Goal: Transaction & Acquisition: Download file/media

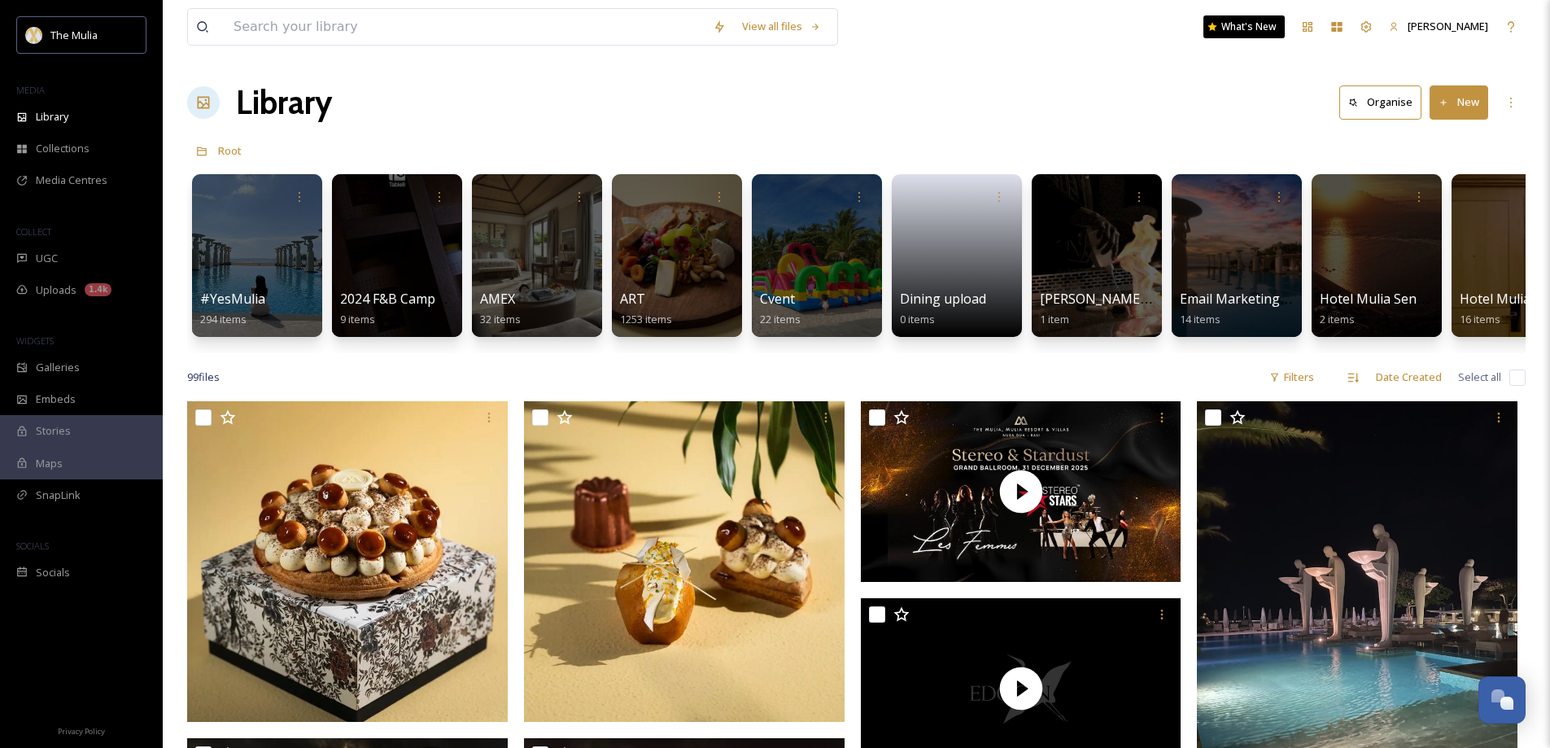
drag, startPoint x: 1055, startPoint y: 3, endPoint x: 1132, endPoint y: 64, distance: 97.9
drag, startPoint x: 1132, startPoint y: 64, endPoint x: 1065, endPoint y: 76, distance: 67.8
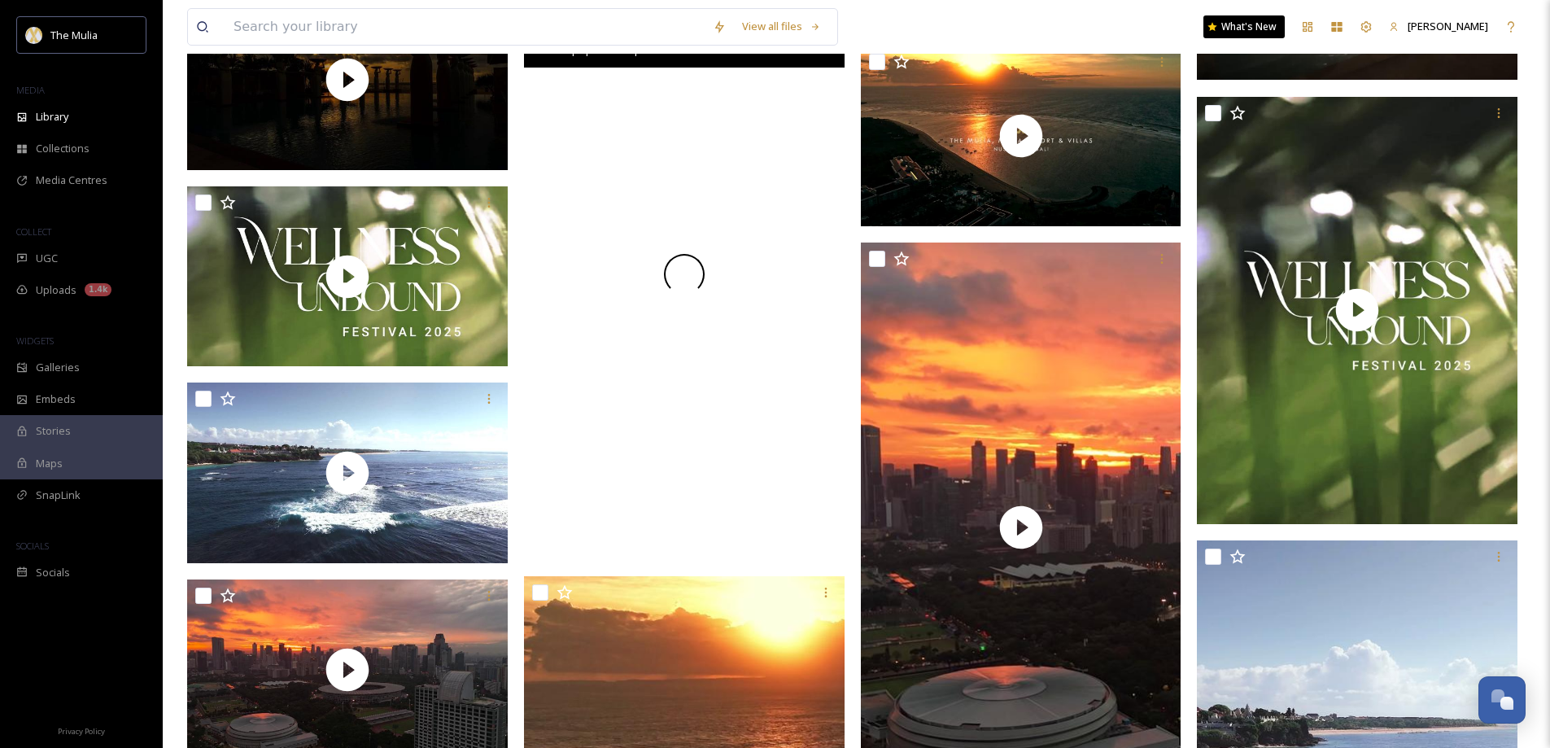
scroll to position [895, 0]
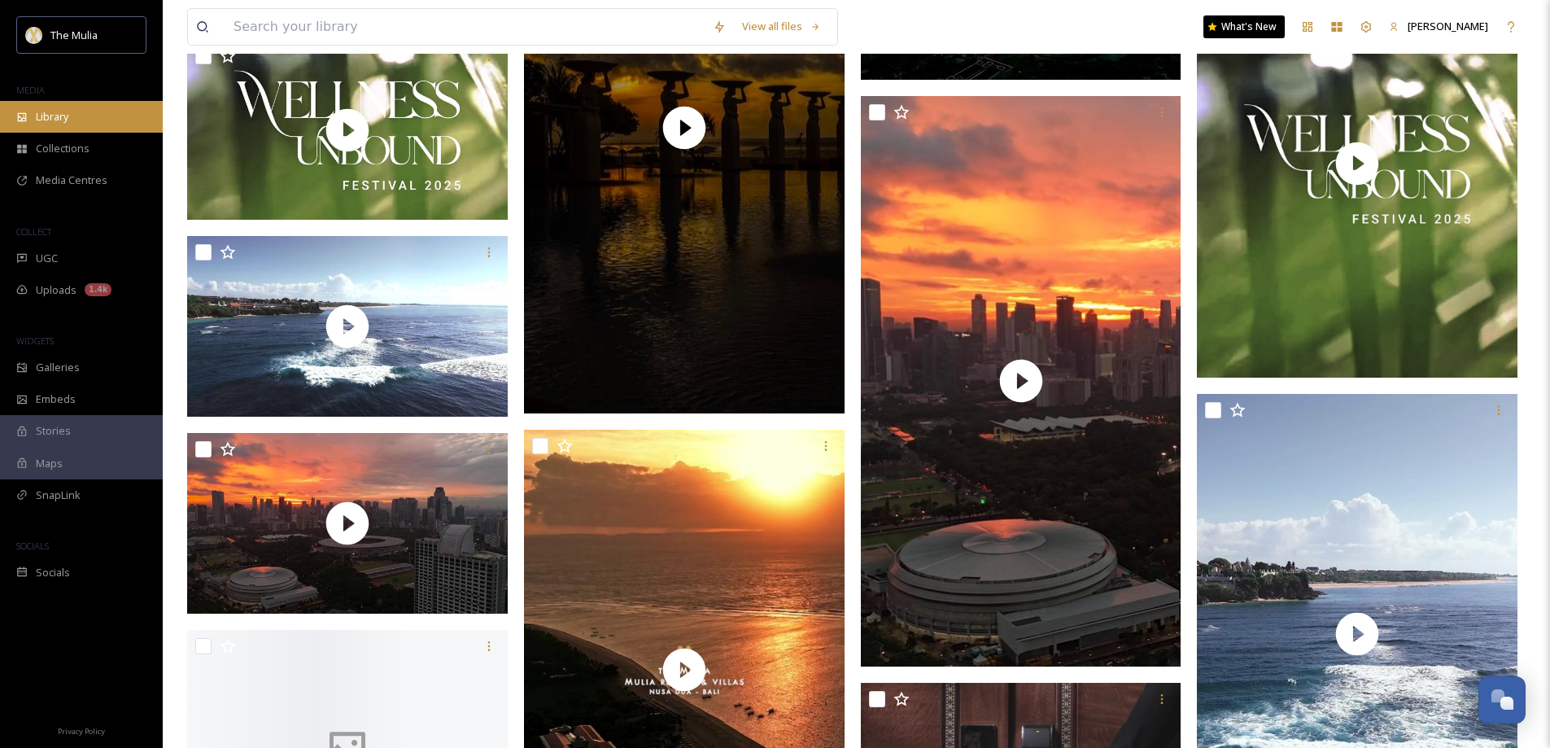
click at [66, 103] on div "Library" at bounding box center [81, 117] width 163 height 32
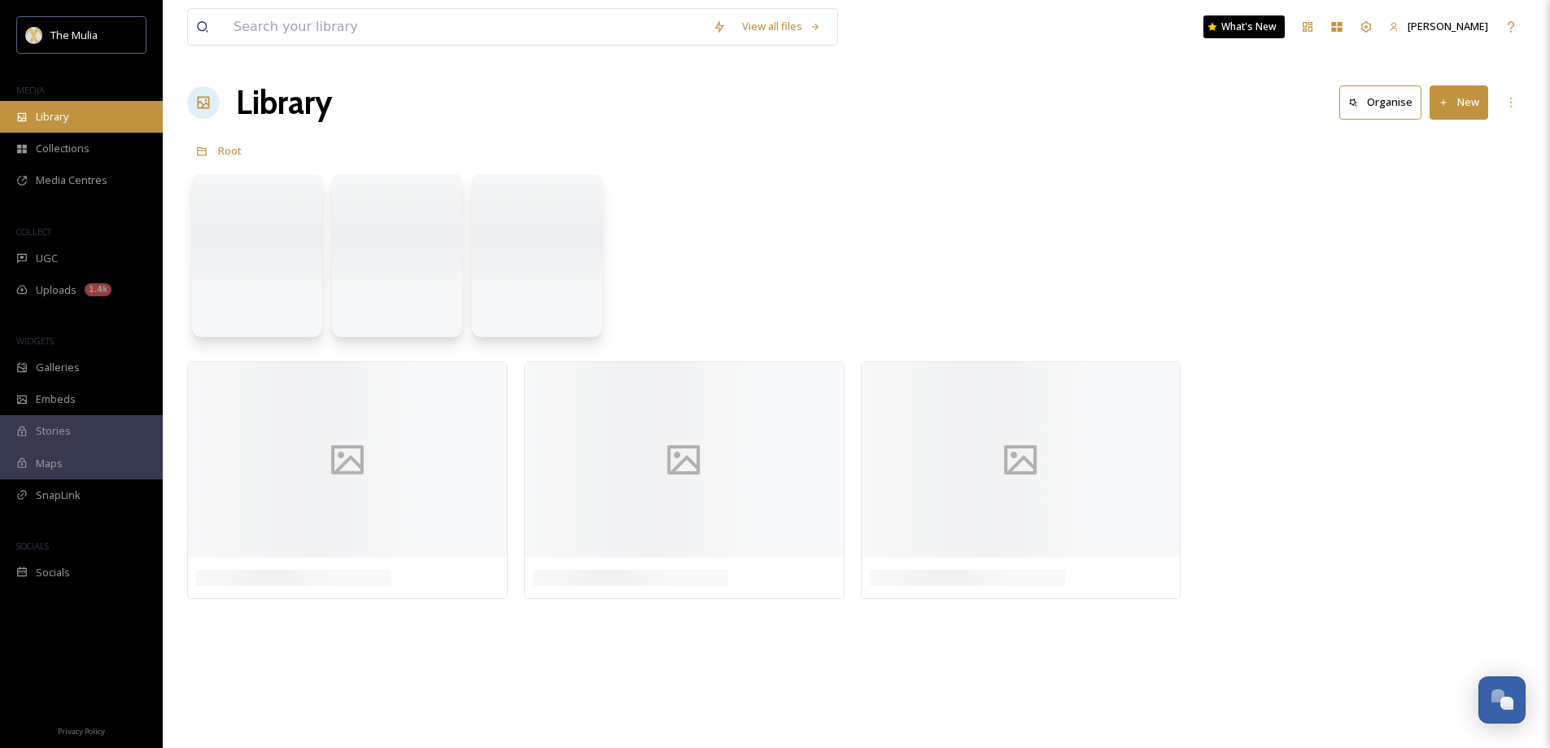
scroll to position [0, 0]
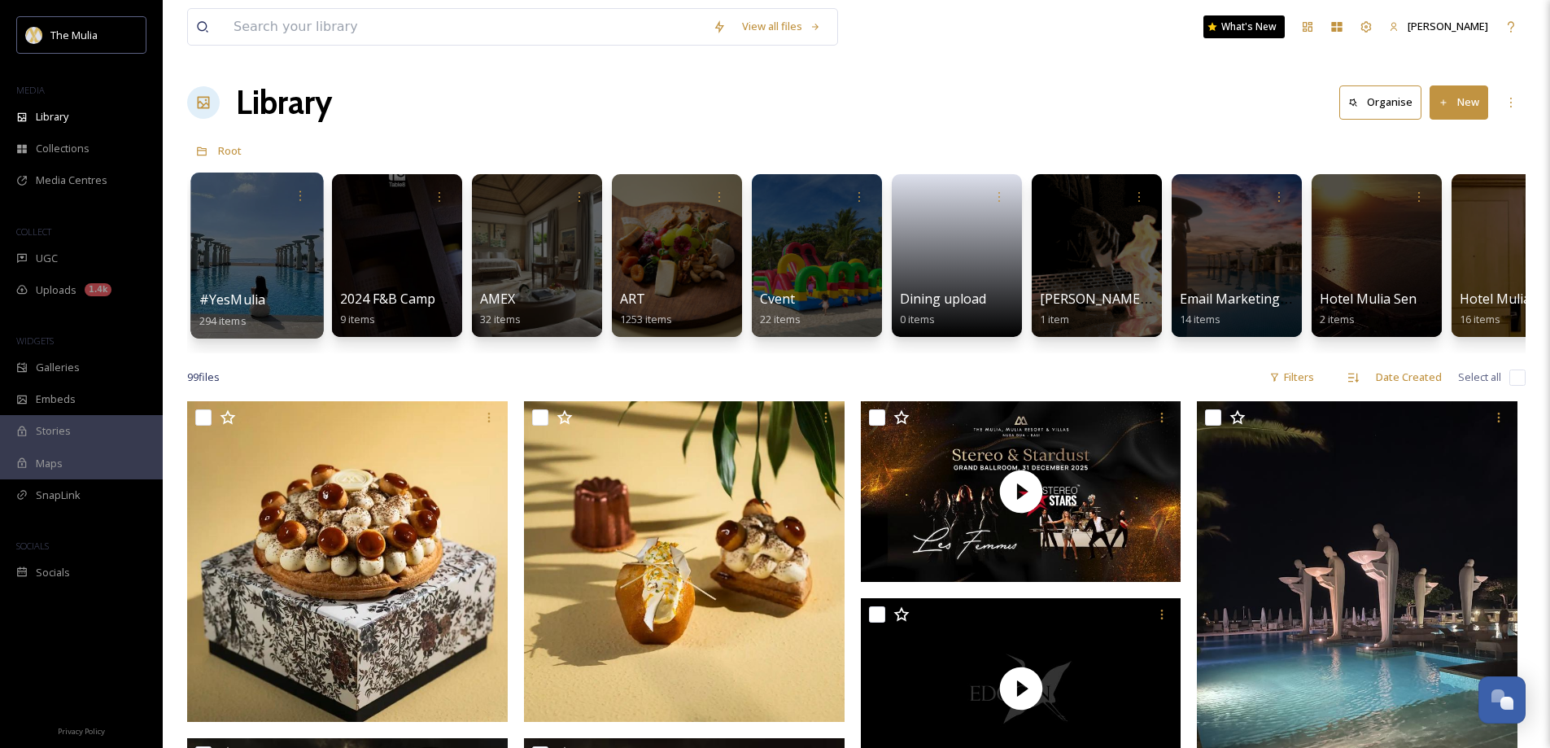
click at [251, 284] on div at bounding box center [256, 256] width 133 height 166
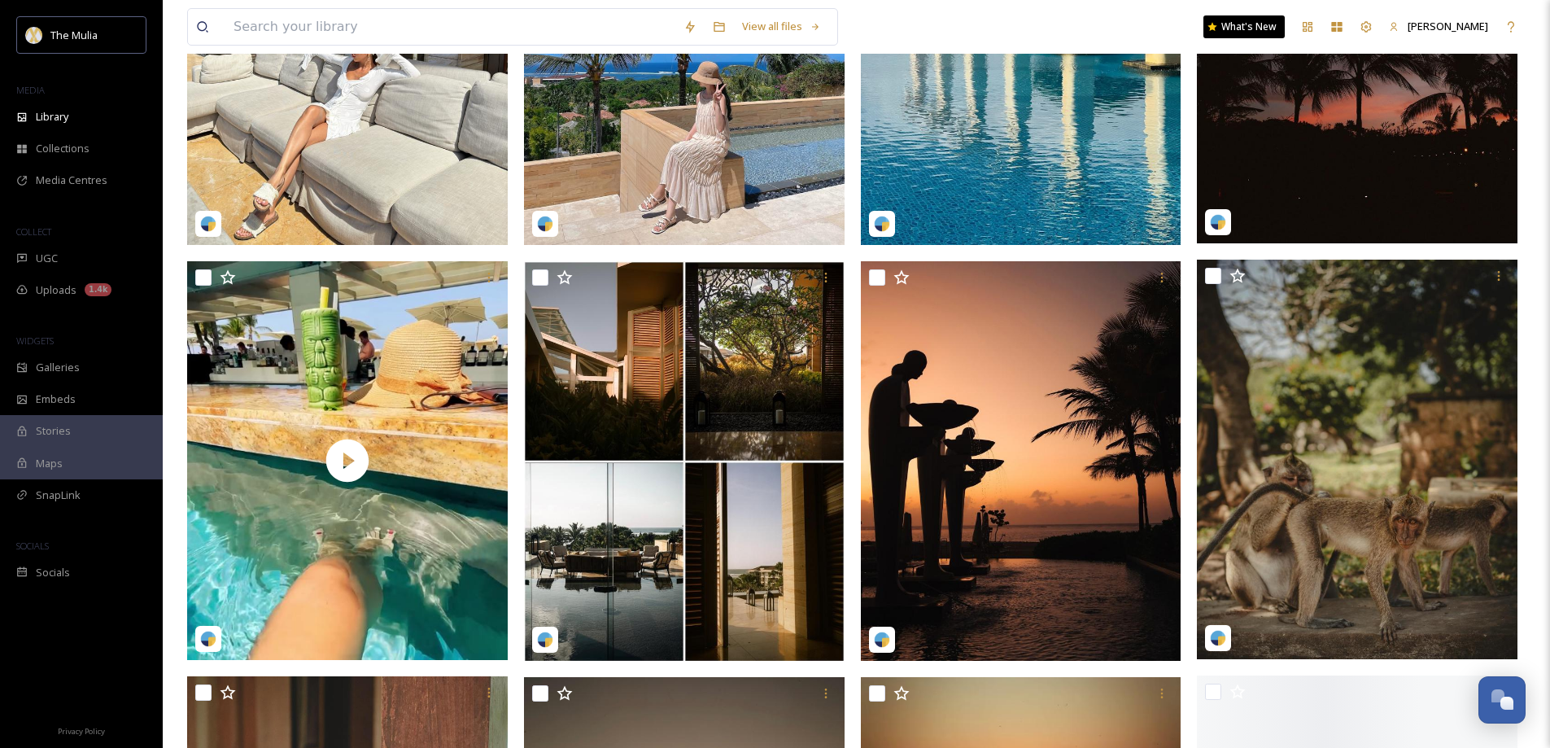
scroll to position [407, 0]
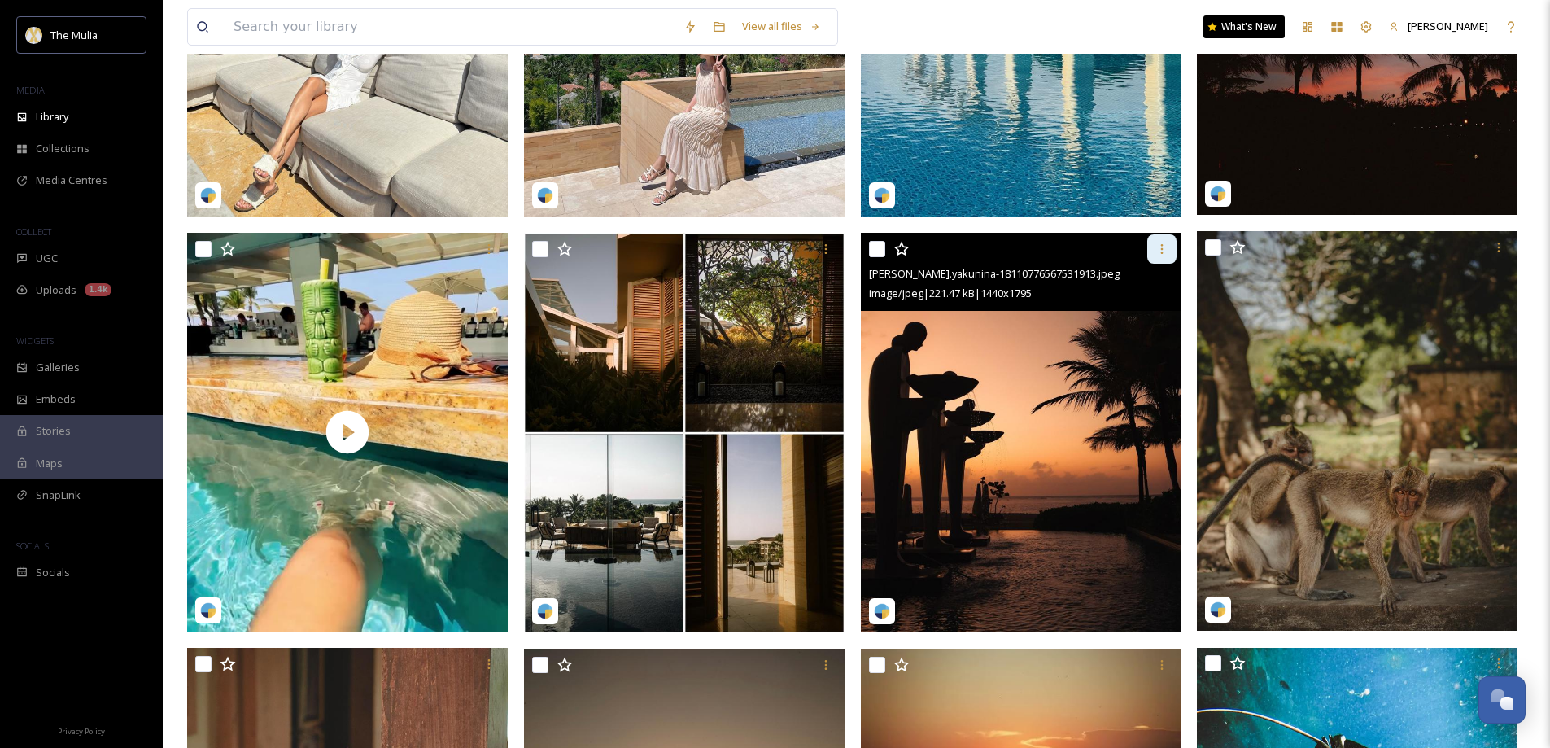
click at [1160, 252] on icon at bounding box center [1162, 248] width 13 height 13
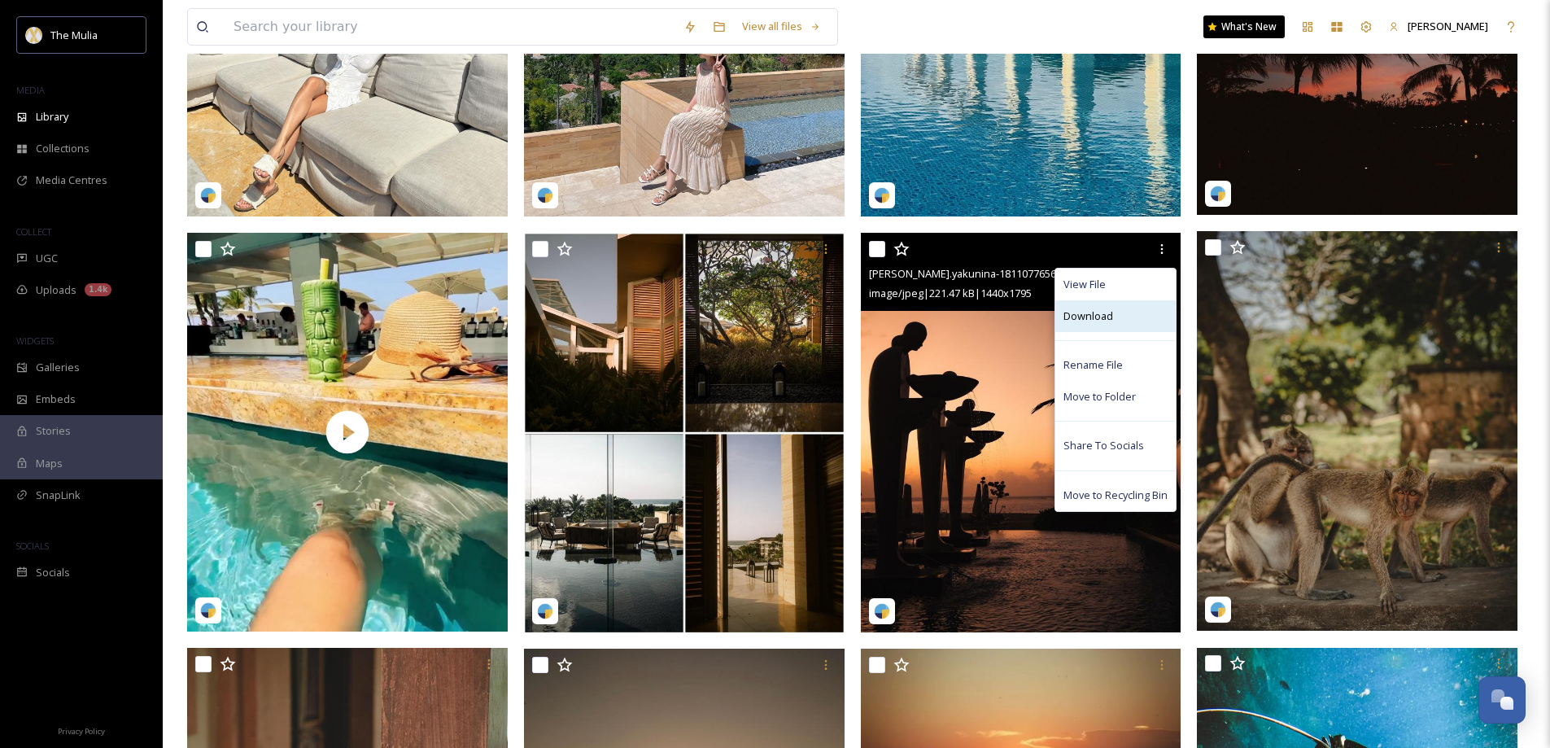
click at [1129, 313] on div "Download" at bounding box center [1115, 316] width 120 height 32
